Goal: Transaction & Acquisition: Purchase product/service

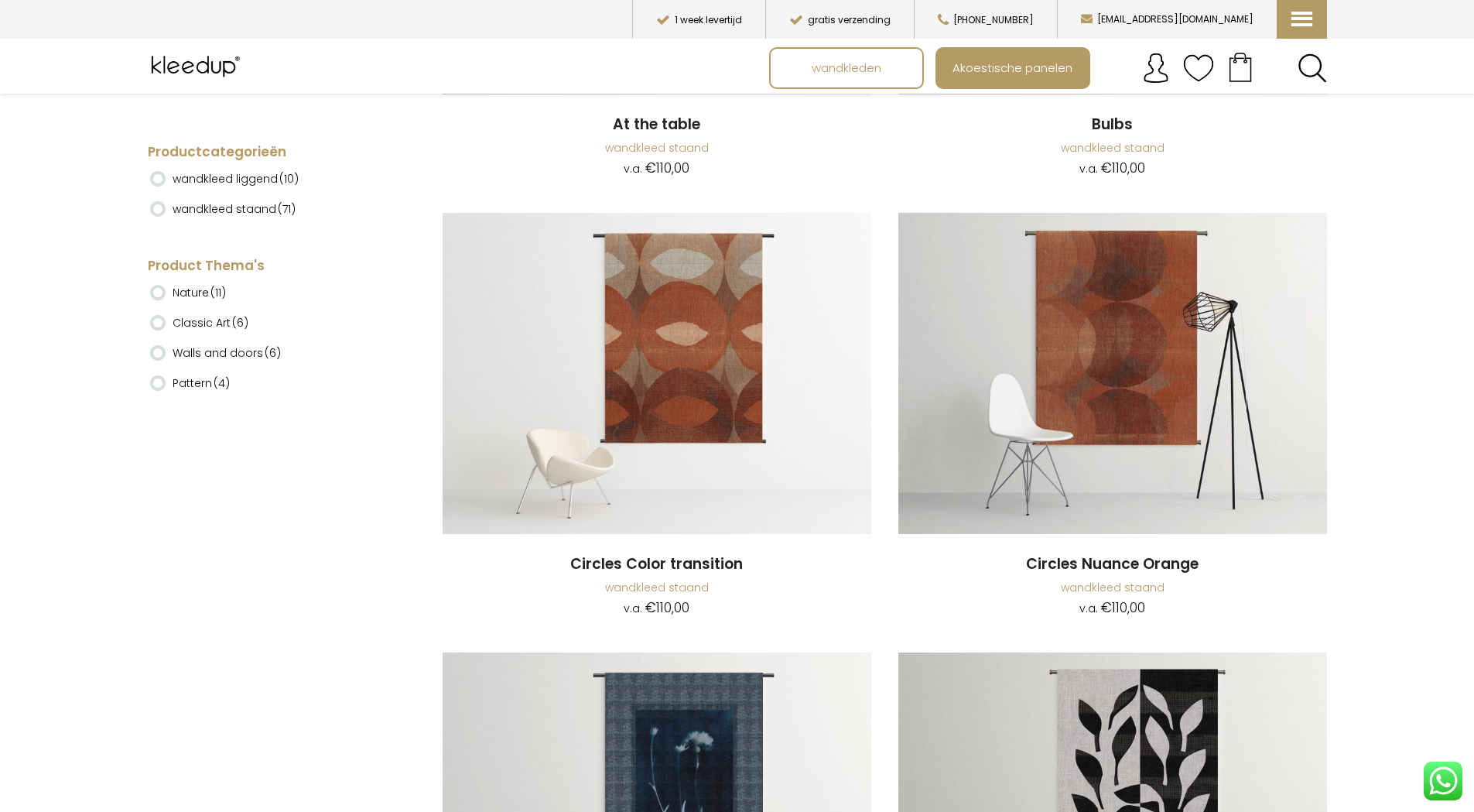
scroll to position [1083, 0]
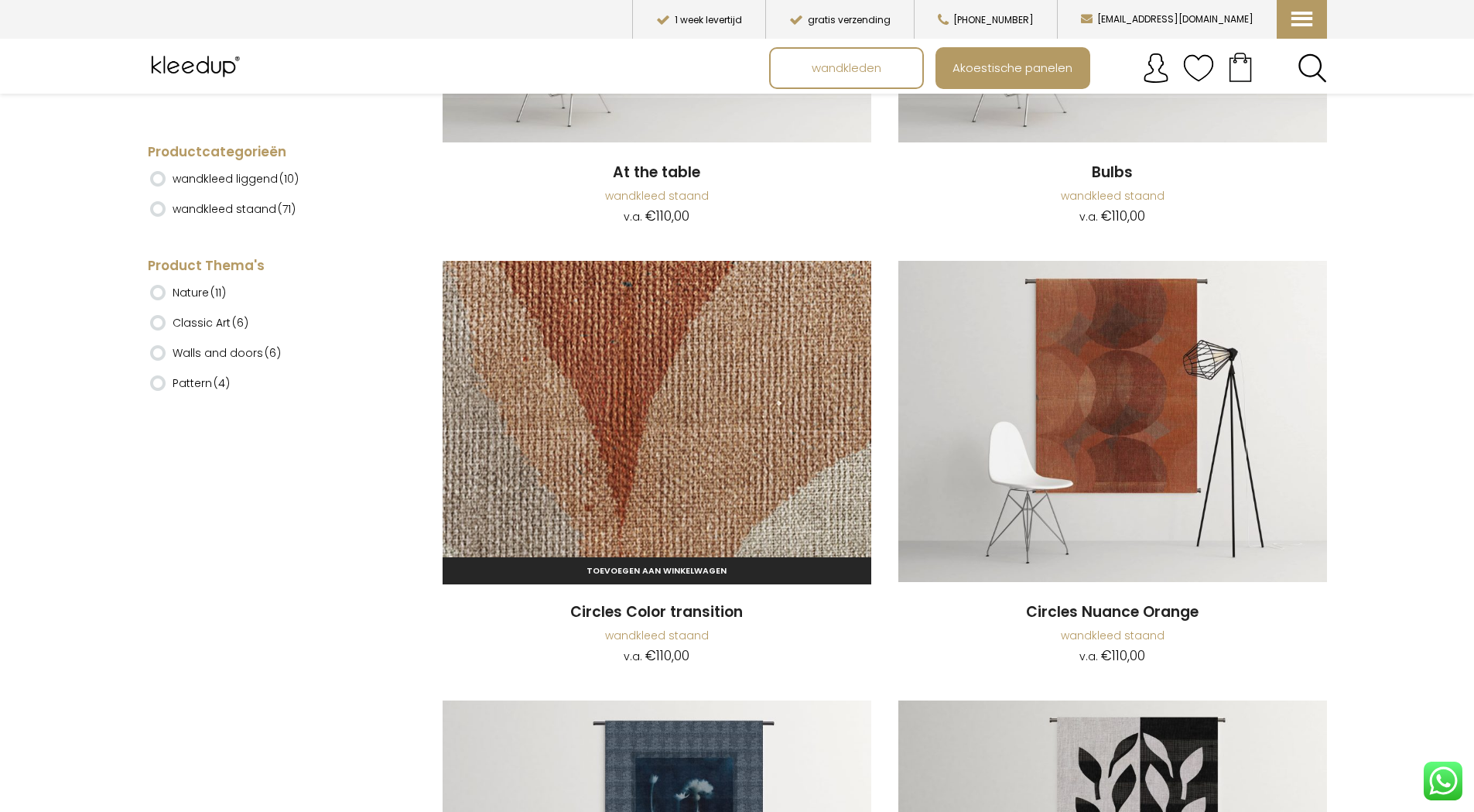
click at [723, 395] on img at bounding box center [657, 421] width 429 height 322
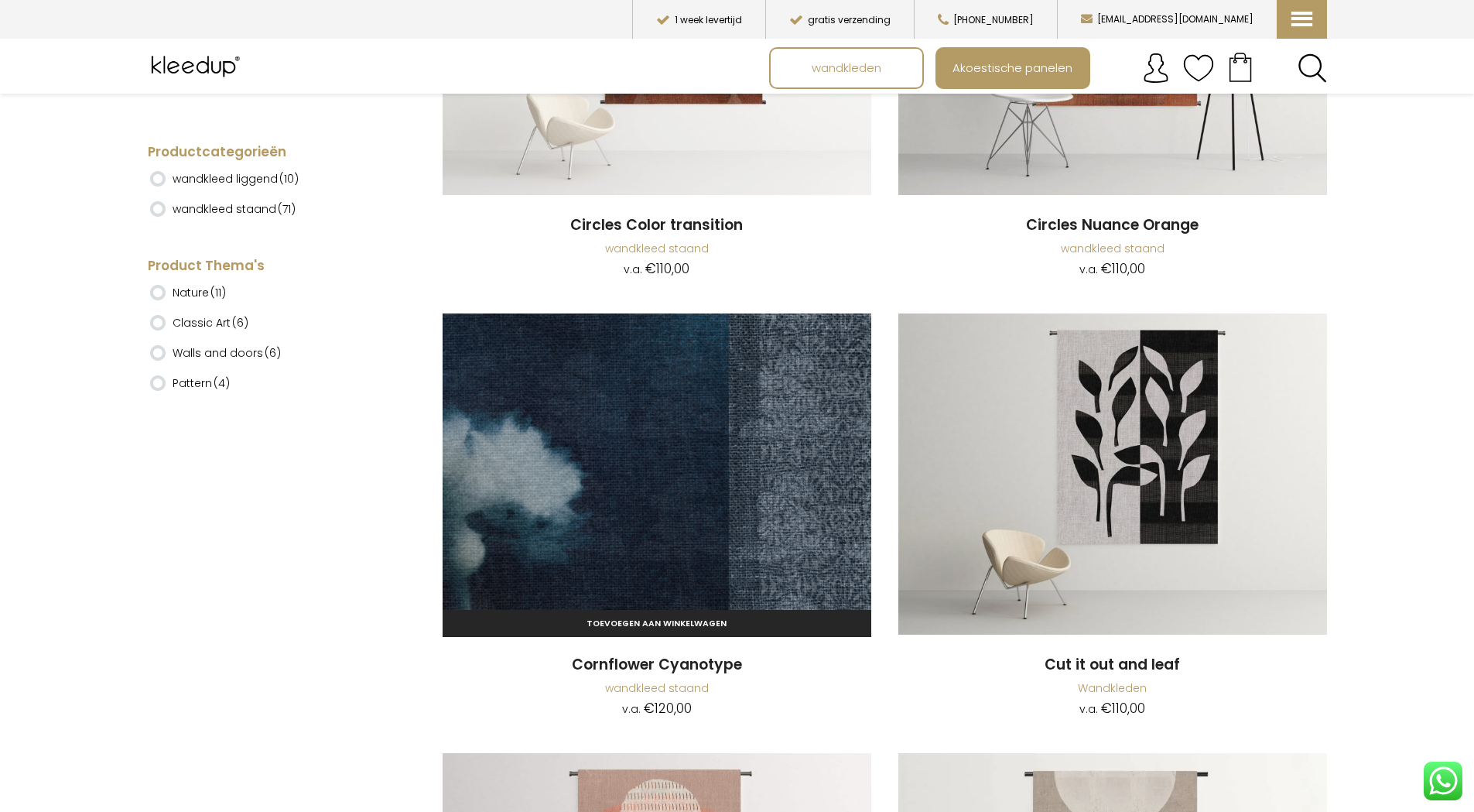
scroll to position [1780, 0]
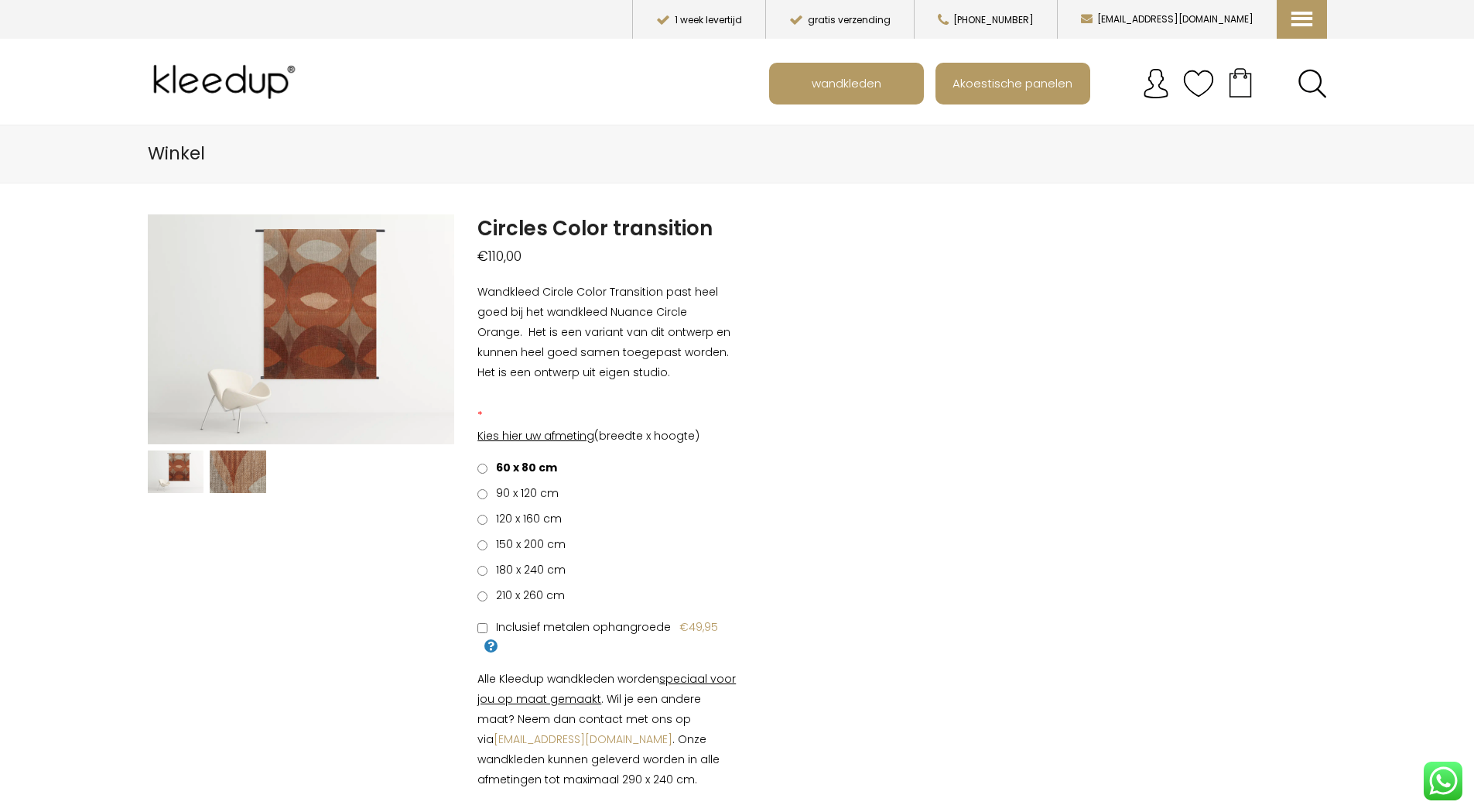
click at [527, 545] on span "150 x 200 cm" at bounding box center [528, 544] width 75 height 15
